Goal: Task Accomplishment & Management: Manage account settings

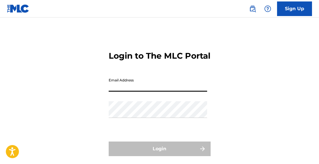
type input "[EMAIL_ADDRESS][DOMAIN_NAME]"
click at [159, 156] on button "Login" at bounding box center [160, 148] width 102 height 15
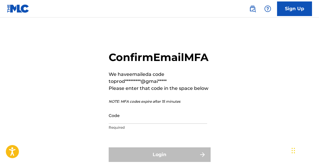
click at [132, 124] on input "Code" at bounding box center [158, 115] width 98 height 17
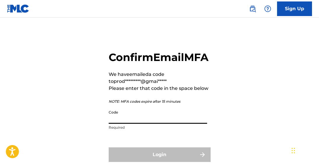
click at [113, 124] on input "Code" at bounding box center [158, 115] width 98 height 17
click at [112, 124] on input "Code" at bounding box center [158, 115] width 98 height 17
click at [117, 124] on input "Code" at bounding box center [158, 115] width 98 height 17
paste input "153800"
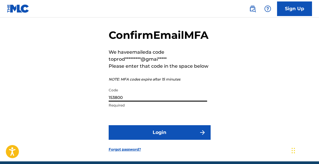
scroll to position [28, 0]
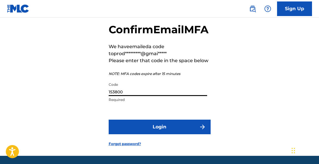
type input "153800"
click at [120, 134] on button "Login" at bounding box center [160, 126] width 102 height 15
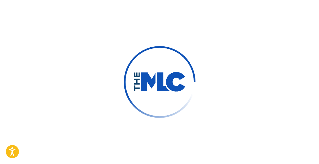
click at [84, 1] on div at bounding box center [159, 82] width 319 height 164
click at [78, 1] on div at bounding box center [159, 82] width 319 height 164
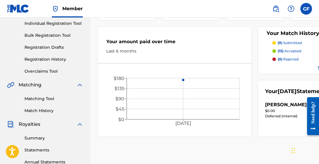
scroll to position [81, 0]
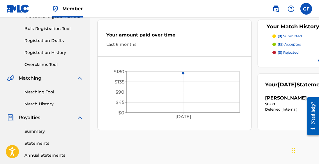
click at [184, 73] on icon "[DATE] $0 $45 $90 $135 $180" at bounding box center [175, 93] width 154 height 61
drag, startPoint x: 185, startPoint y: 73, endPoint x: 149, endPoint y: 7, distance: 75.5
click at [149, 7] on nav "Member GF GF [PERSON_NAME] [EMAIL_ADDRESS][DOMAIN_NAME] Notification Preference…" at bounding box center [159, 8] width 319 height 17
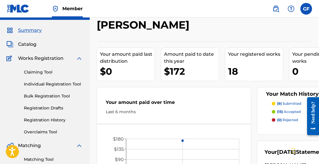
scroll to position [11, 1]
